Goal: Information Seeking & Learning: Learn about a topic

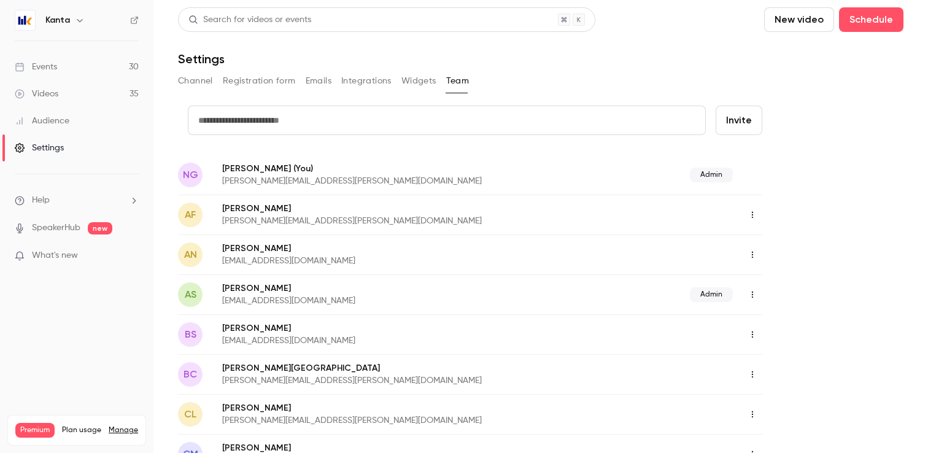
click at [78, 67] on link "Events 30" at bounding box center [76, 66] width 153 height 27
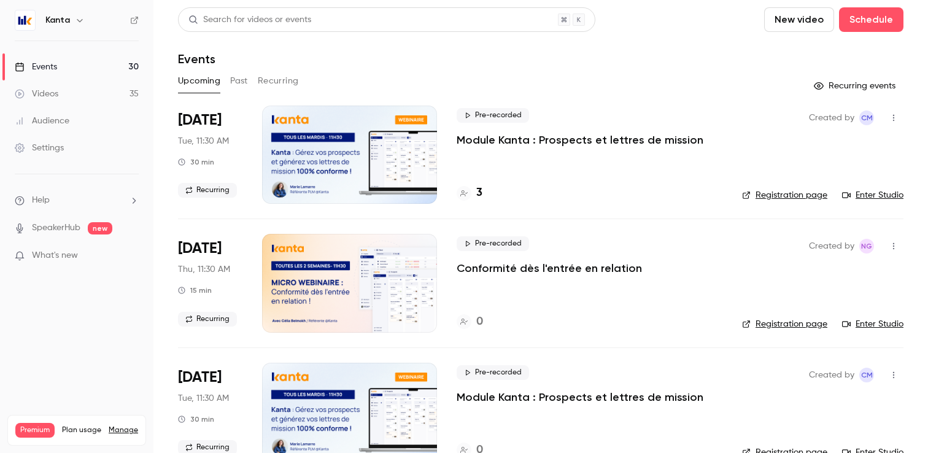
click at [472, 192] on div "3" at bounding box center [470, 193] width 26 height 17
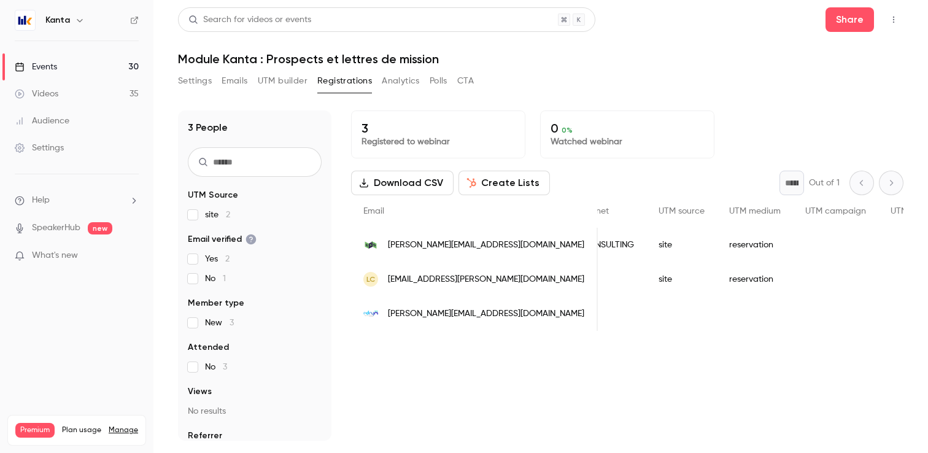
scroll to position [0, 625]
